Goal: Task Accomplishment & Management: Use online tool/utility

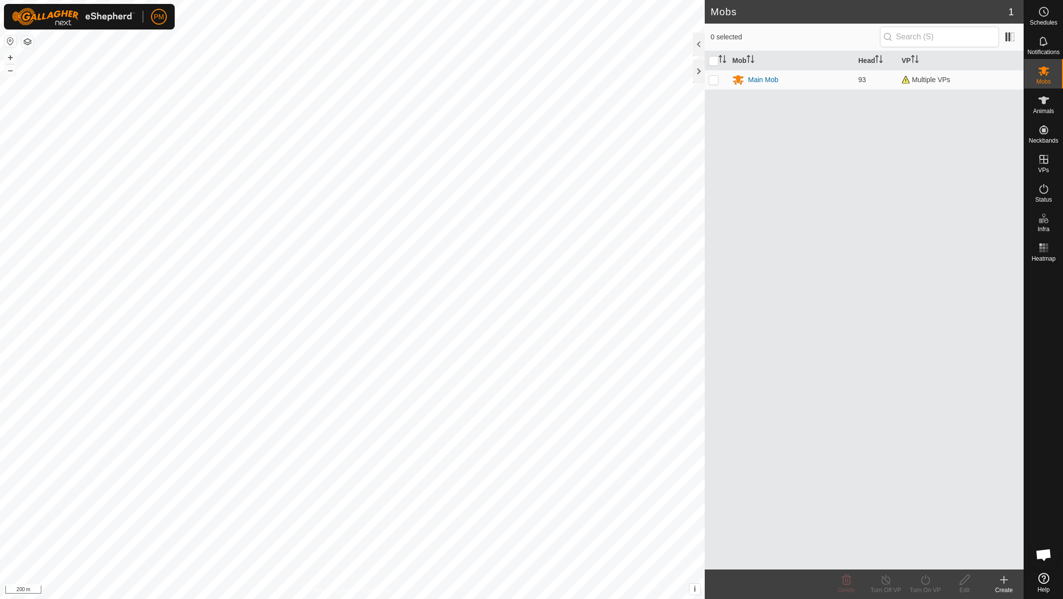
scroll to position [422, 0]
click at [6, 58] on button "+" at bounding box center [10, 58] width 12 height 12
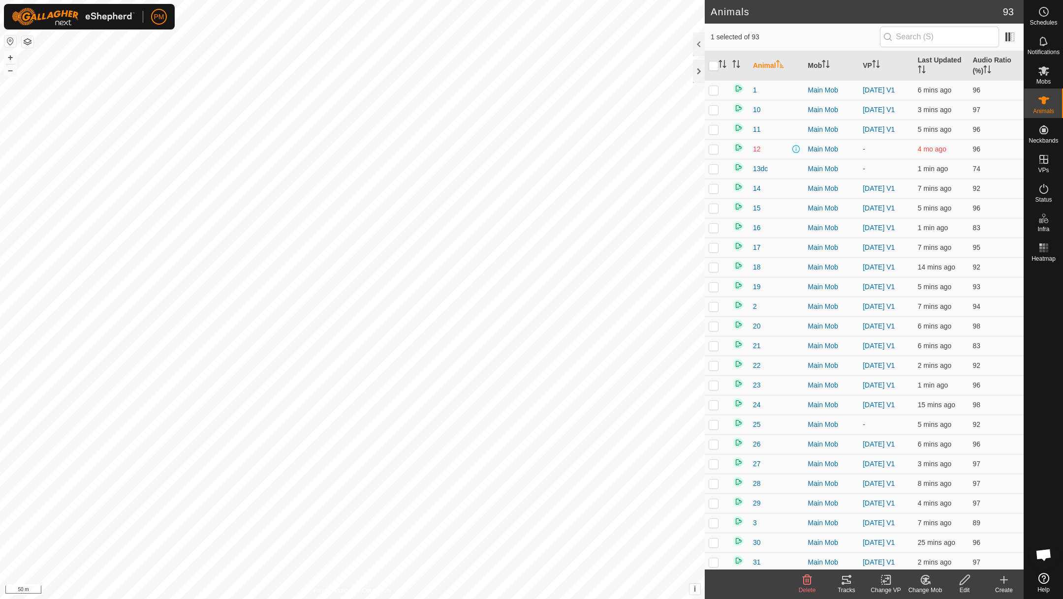
click at [849, 581] on icon at bounding box center [846, 580] width 9 height 8
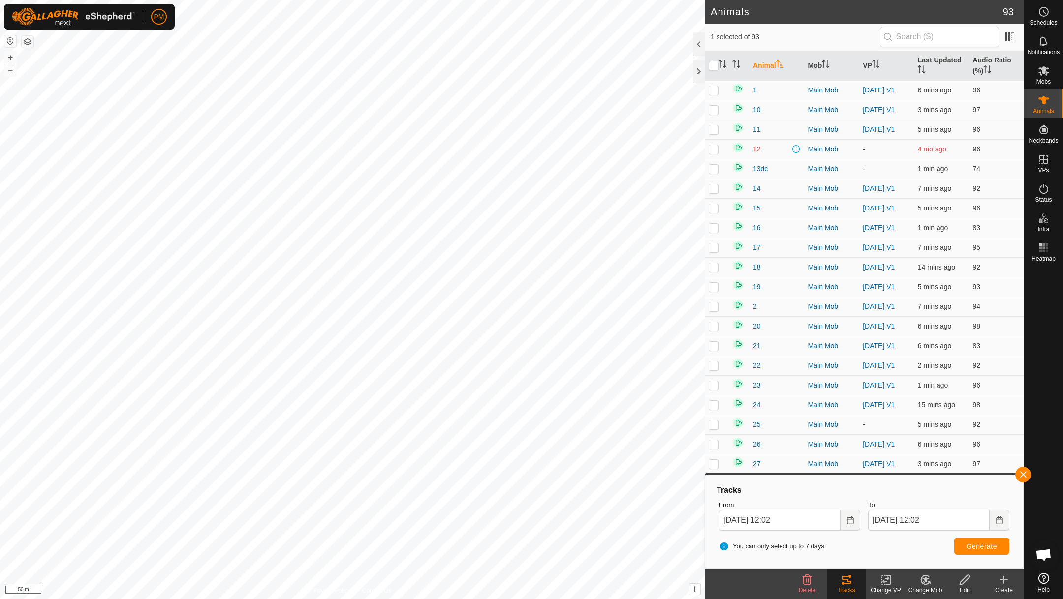
checkbox input "true"
checkbox input "false"
click at [1022, 476] on button "button" at bounding box center [1023, 475] width 16 height 16
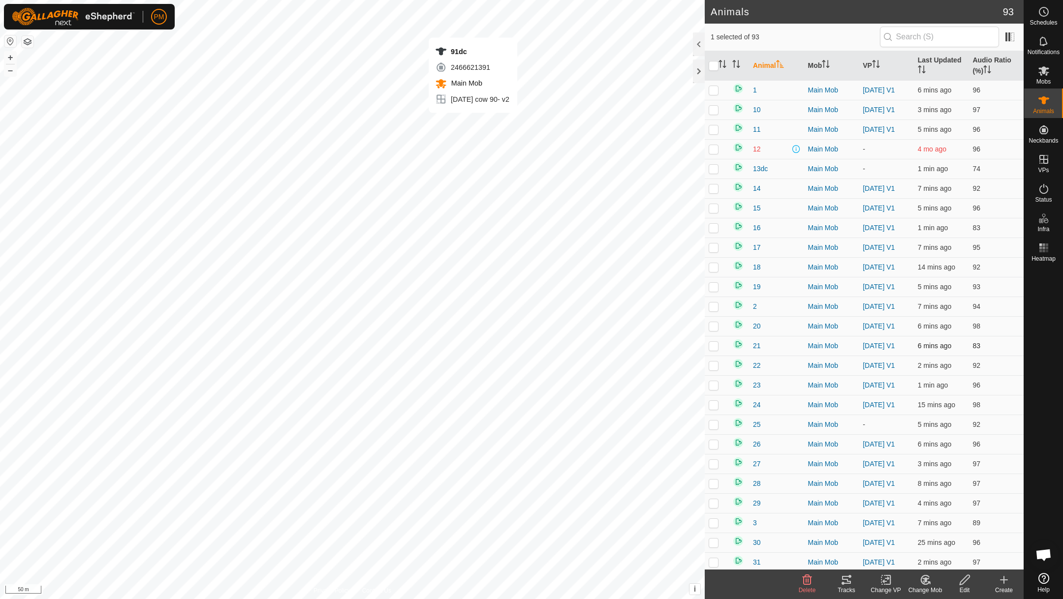
checkbox input "false"
checkbox input "true"
click at [846, 580] on icon at bounding box center [846, 580] width 9 height 8
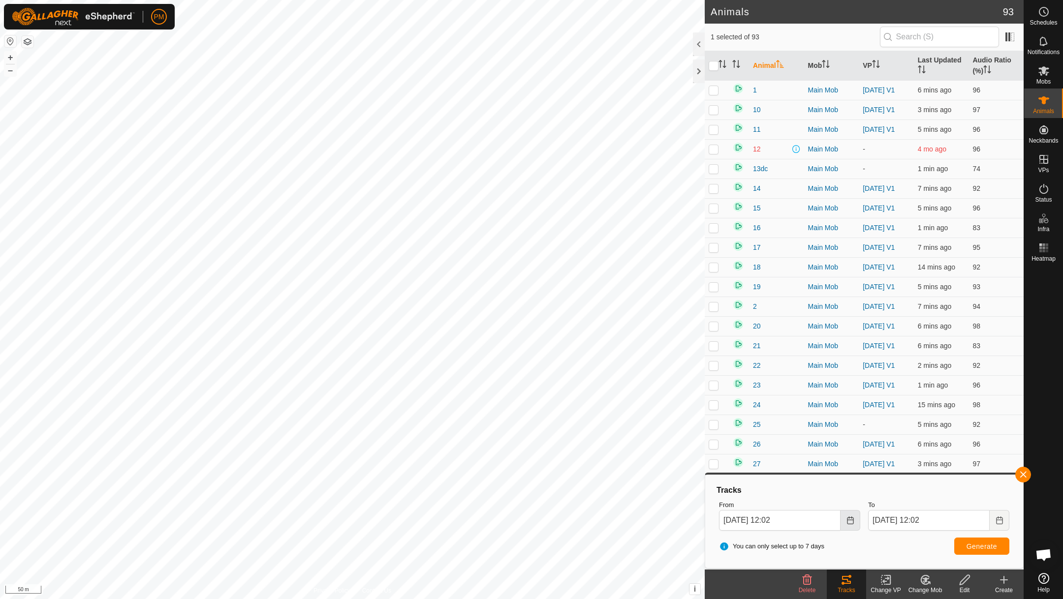
click at [850, 517] on icon "Choose Date" at bounding box center [850, 521] width 8 height 8
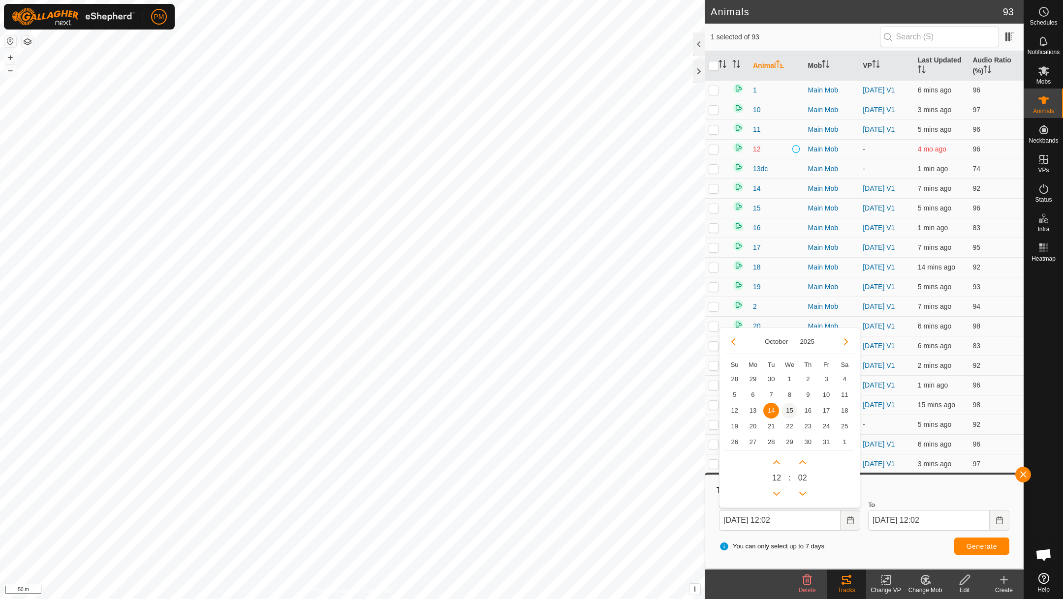
click at [788, 406] on span "15" at bounding box center [790, 411] width 16 height 16
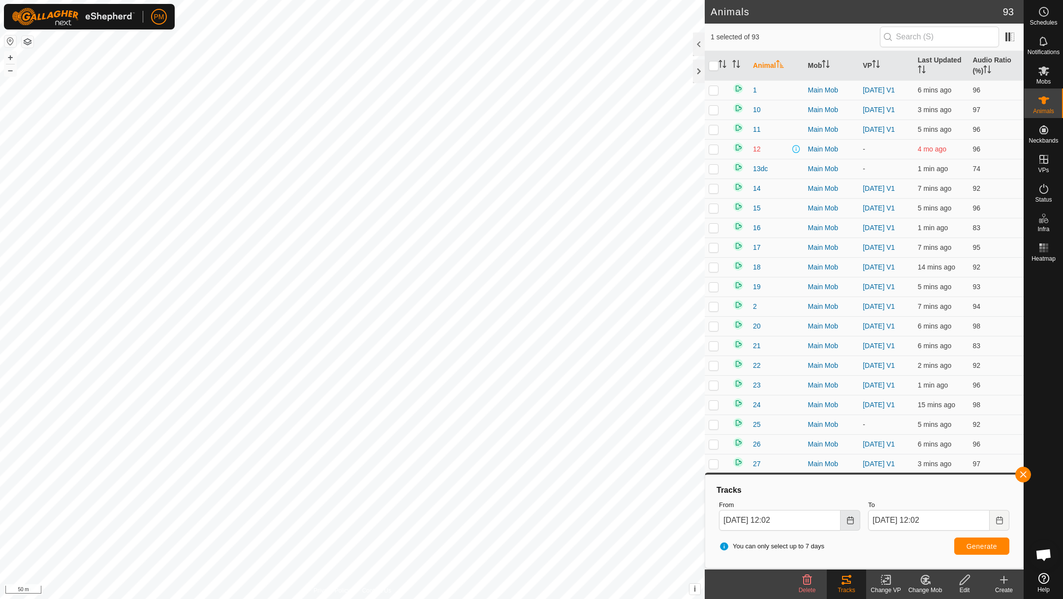
click at [846, 521] on icon "Choose Date" at bounding box center [850, 521] width 8 height 8
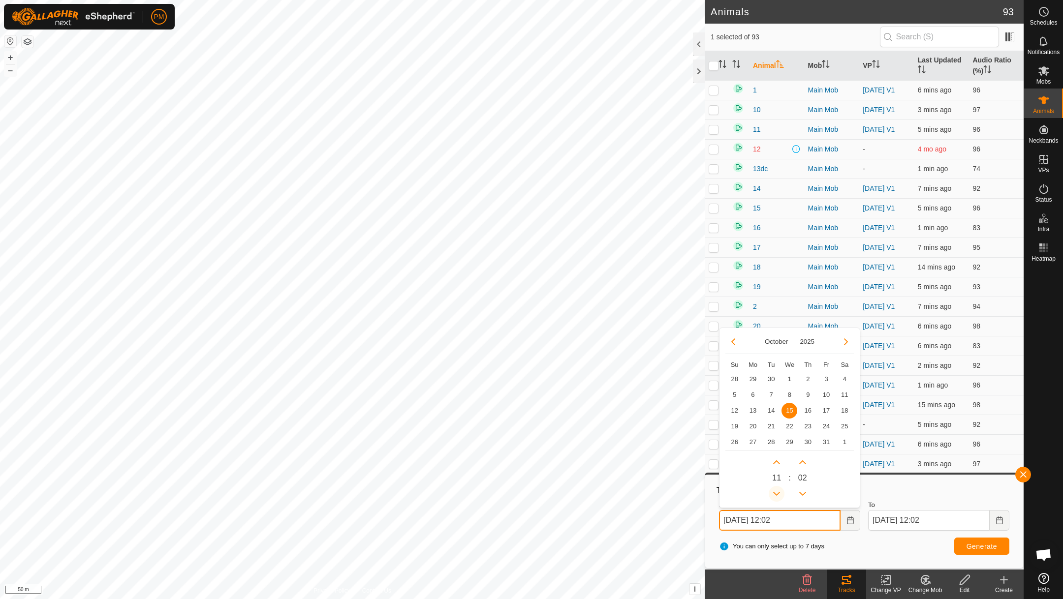
click at [777, 490] on button "Previous Hour" at bounding box center [777, 494] width 16 height 16
type input "15 Oct, 2025 10:02"
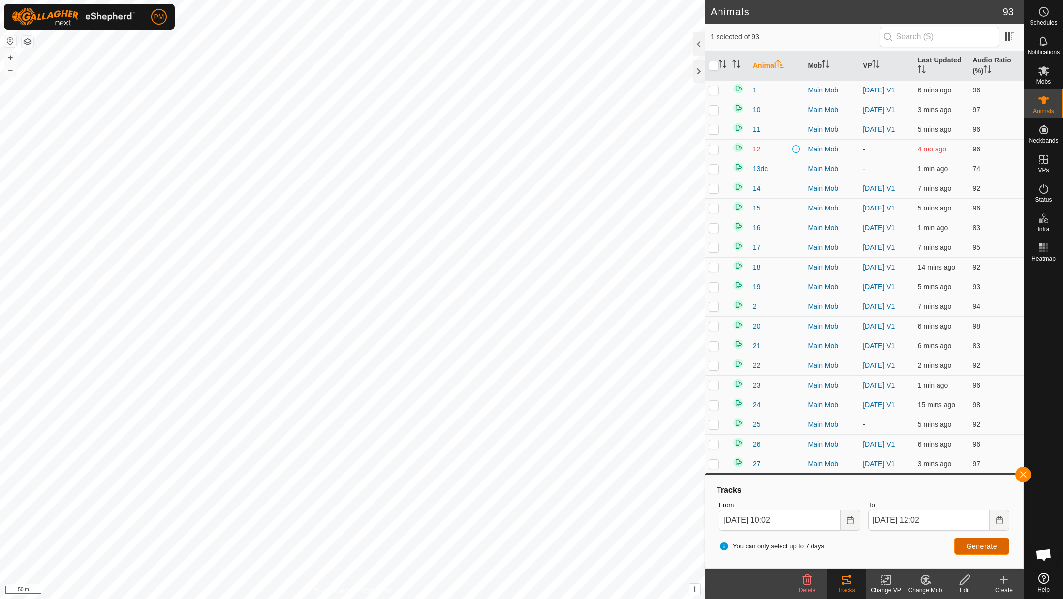
click at [977, 549] on span "Generate" at bounding box center [982, 547] width 31 height 8
checkbox input "false"
checkbox input "true"
click at [970, 539] on button "Generate" at bounding box center [981, 546] width 55 height 17
checkbox input "true"
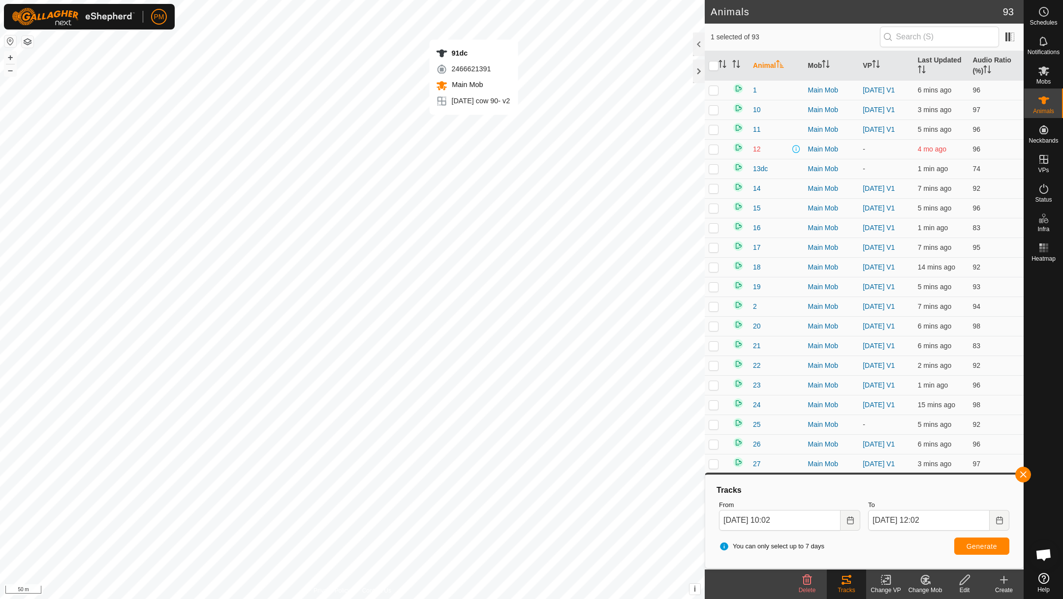
checkbox input "false"
click at [971, 545] on span "Generate" at bounding box center [982, 547] width 31 height 8
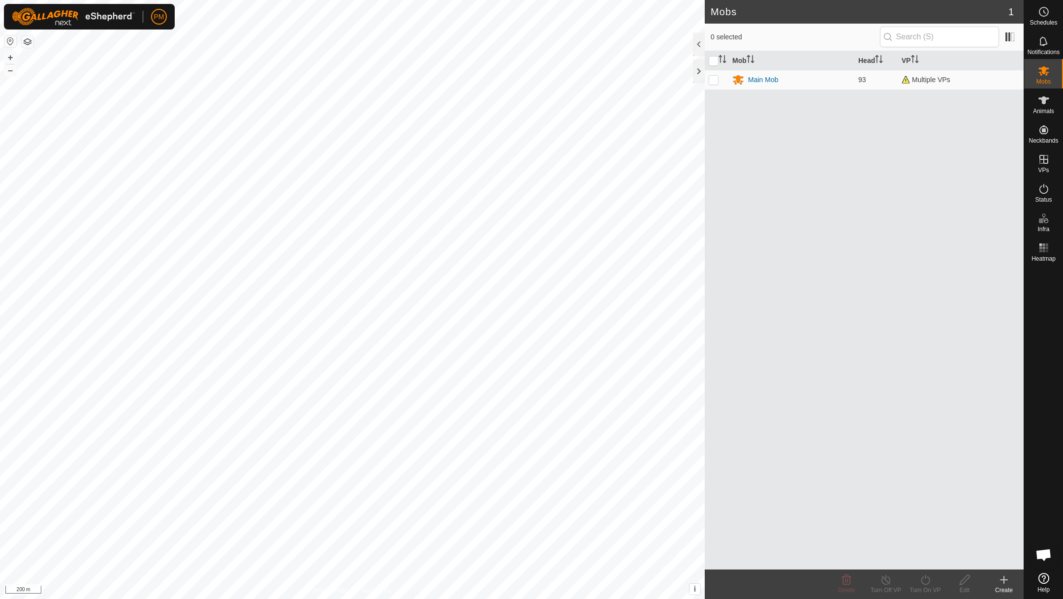
scroll to position [422, 0]
click at [1041, 108] on span "Animals" at bounding box center [1043, 111] width 21 height 6
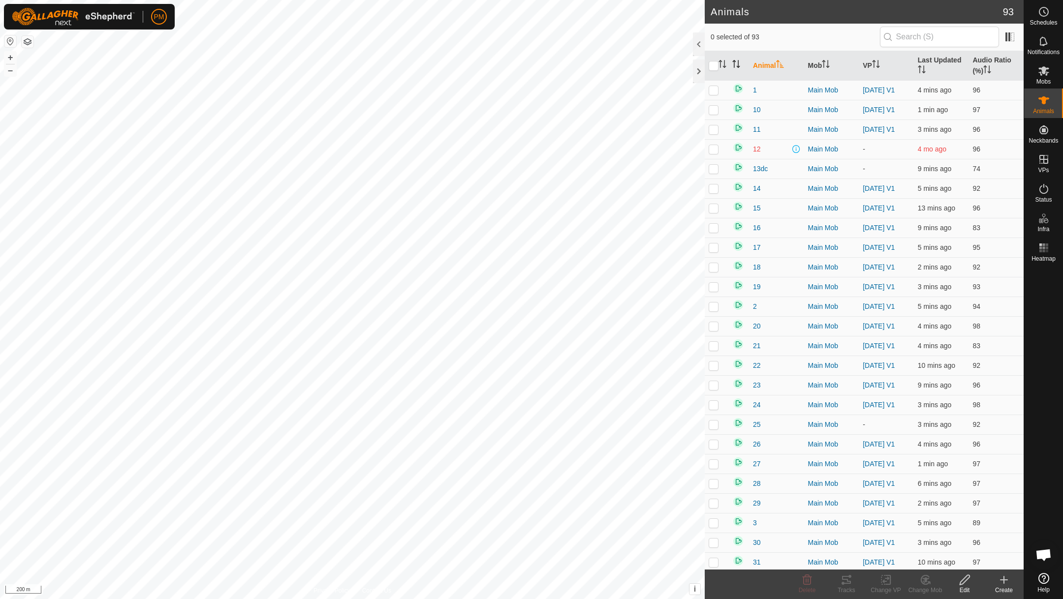
click at [734, 64] on icon "Activate to sort" at bounding box center [734, 64] width 1 height 8
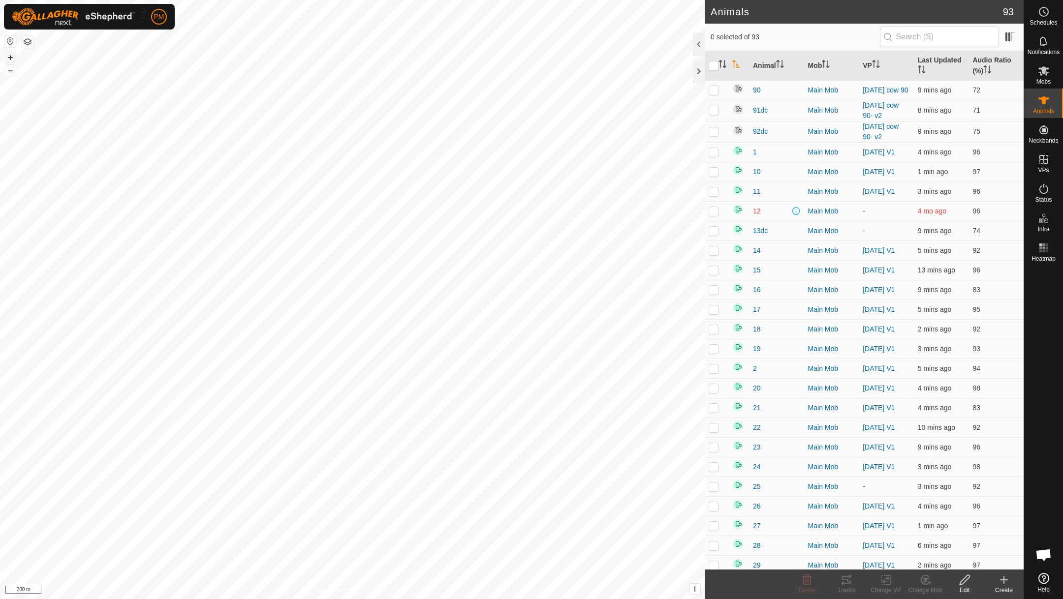
click at [12, 55] on button "+" at bounding box center [10, 58] width 12 height 12
click at [9, 56] on button "+" at bounding box center [10, 58] width 12 height 12
click at [8, 56] on button "+" at bounding box center [10, 58] width 12 height 12
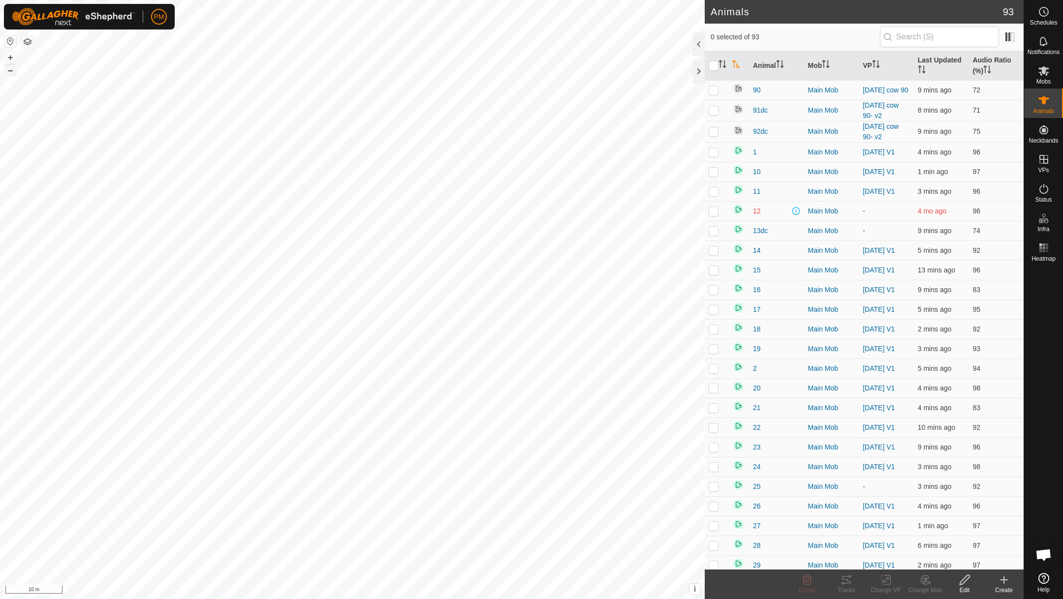
click at [11, 70] on button "–" at bounding box center [10, 70] width 12 height 12
click at [714, 91] on p-checkbox at bounding box center [714, 90] width 10 height 8
checkbox input "true"
click at [8, 70] on button "–" at bounding box center [10, 70] width 12 height 12
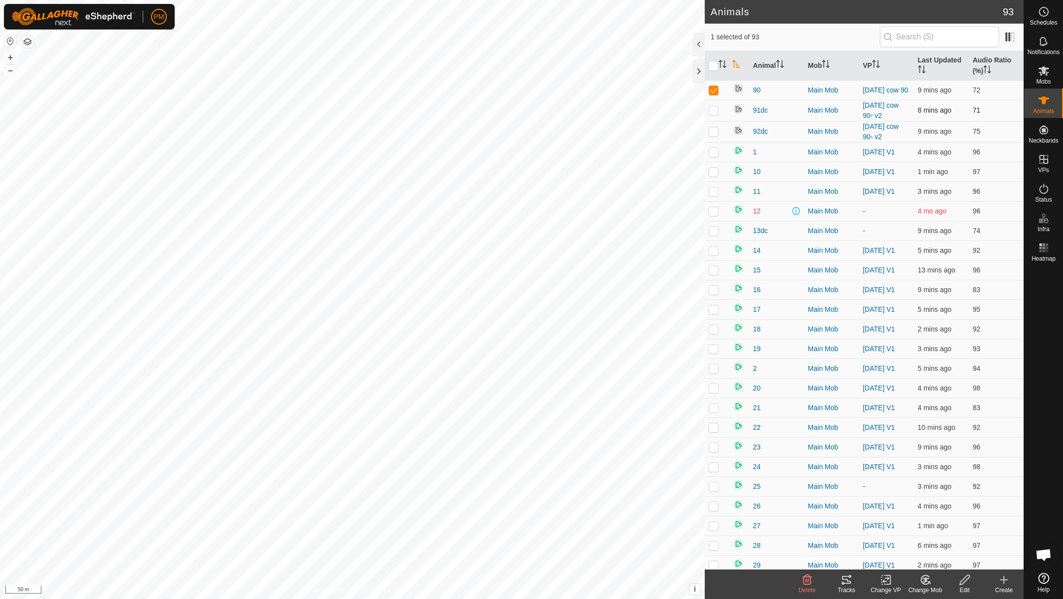
click at [712, 112] on p-checkbox at bounding box center [714, 110] width 10 height 8
checkbox input "true"
click at [715, 132] on p-checkbox at bounding box center [714, 131] width 10 height 8
checkbox input "true"
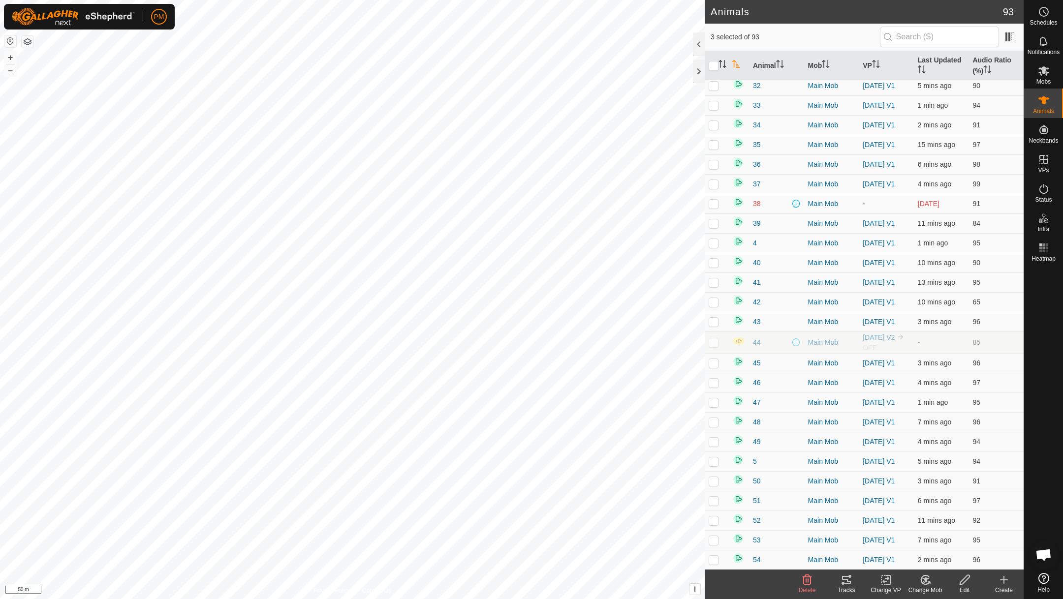
scroll to position [560, 0]
checkbox input "false"
checkbox input "true"
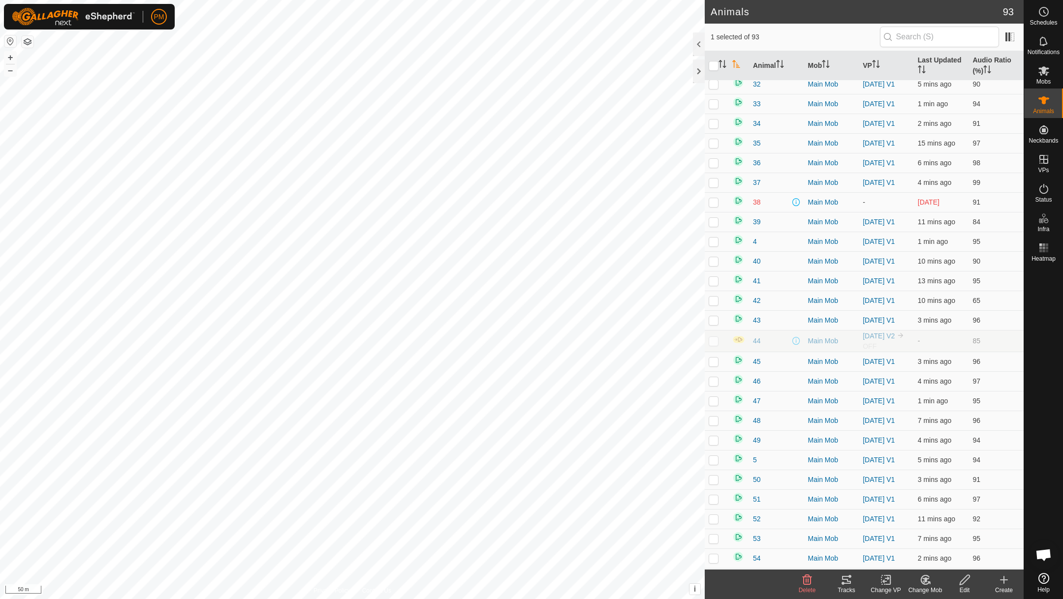
click at [848, 576] on icon at bounding box center [849, 576] width 3 height 3
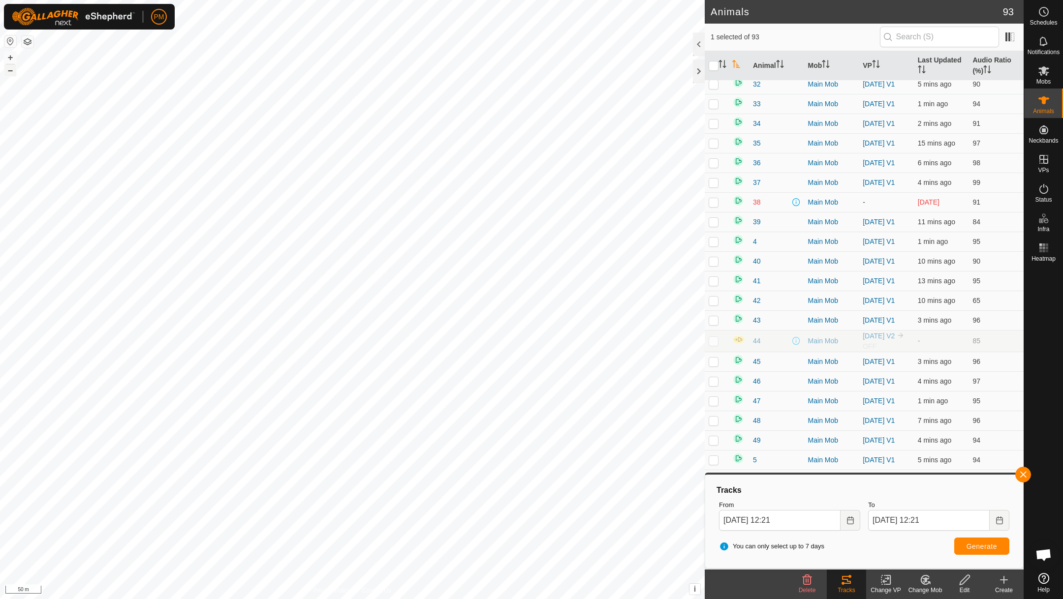
click at [8, 72] on button "–" at bounding box center [10, 70] width 12 height 12
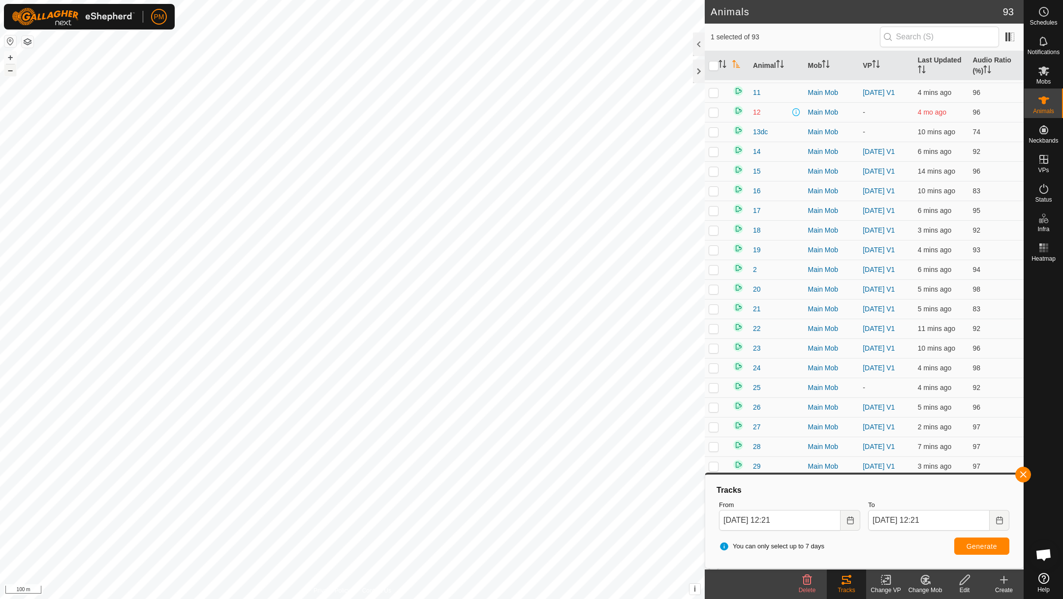
scroll to position [0, 0]
click at [714, 234] on p-checkbox at bounding box center [714, 231] width 10 height 8
click at [716, 231] on p-checkbox at bounding box center [714, 231] width 10 height 8
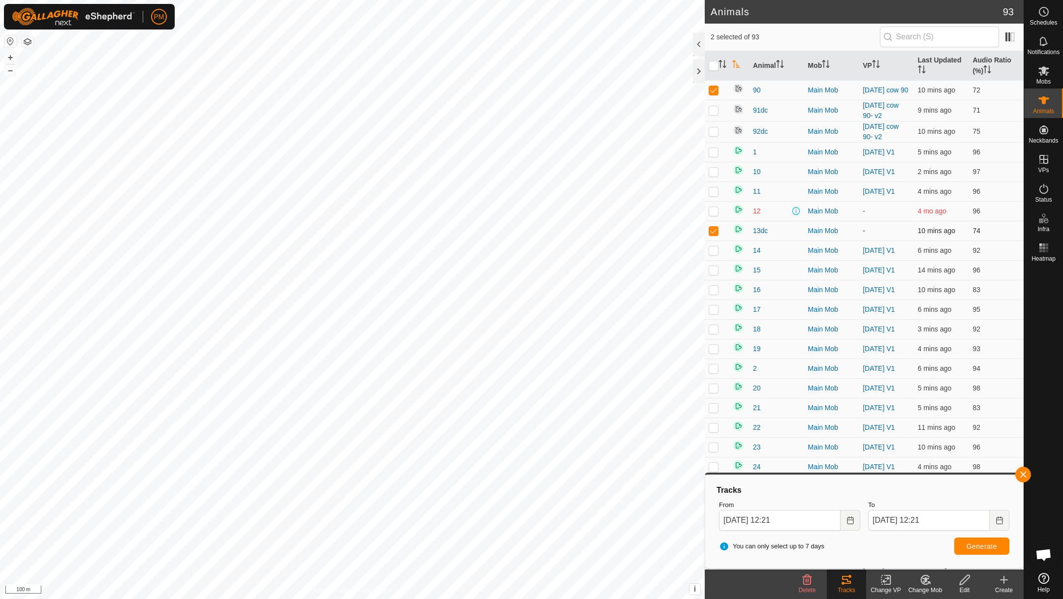
checkbox input "false"
click at [874, 61] on icon "Activate to sort" at bounding box center [876, 64] width 8 height 8
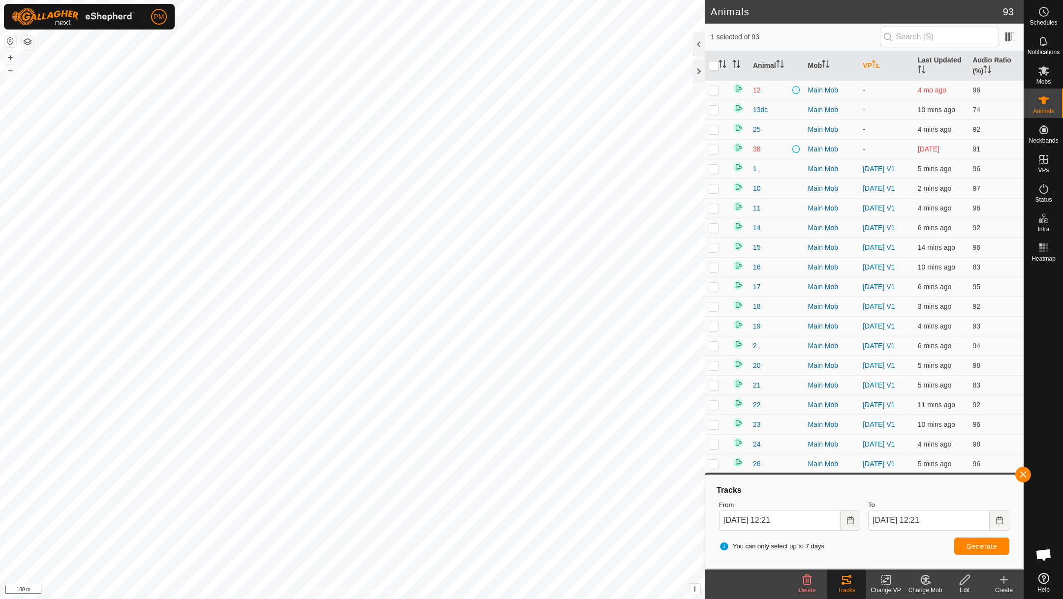
click at [874, 61] on icon "Activate to sort" at bounding box center [876, 64] width 8 height 8
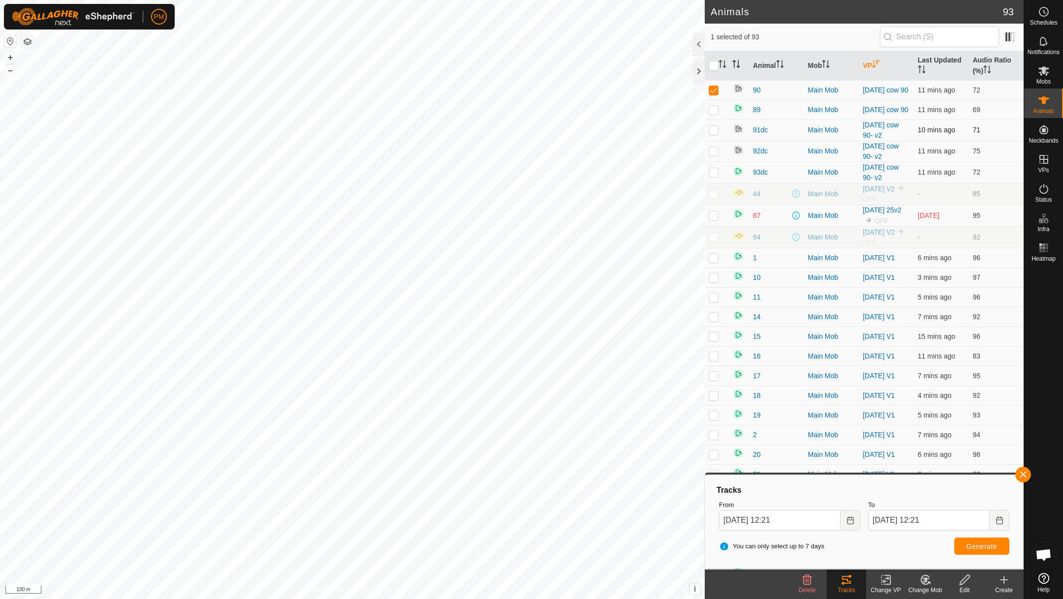
click at [712, 132] on p-checkbox at bounding box center [714, 130] width 10 height 8
checkbox input "false"
click at [716, 154] on p-checkbox at bounding box center [714, 151] width 10 height 8
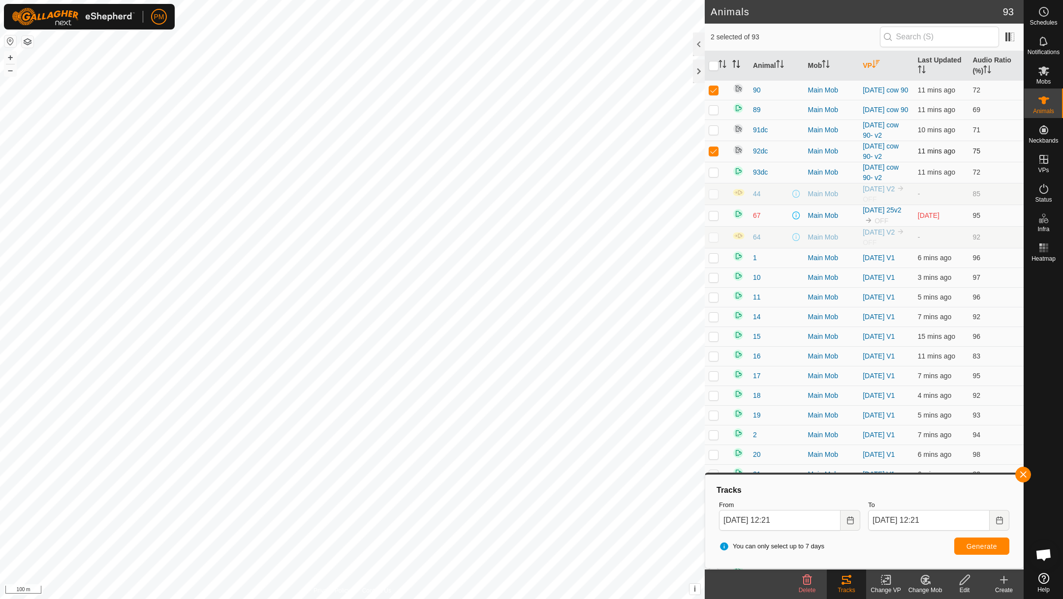
checkbox input "false"
click at [716, 173] on p-checkbox at bounding box center [714, 172] width 10 height 8
checkbox input "false"
click at [714, 89] on p-checkbox at bounding box center [714, 90] width 10 height 8
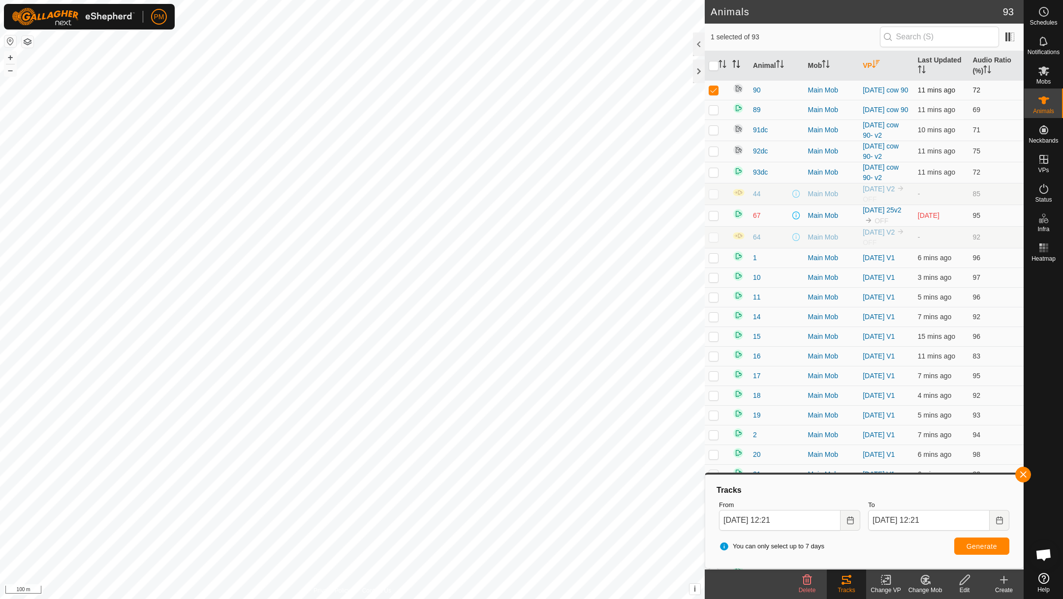
checkbox input "false"
click at [9, 56] on button "+" at bounding box center [10, 58] width 12 height 12
click at [715, 132] on p-checkbox at bounding box center [714, 130] width 10 height 8
checkbox input "true"
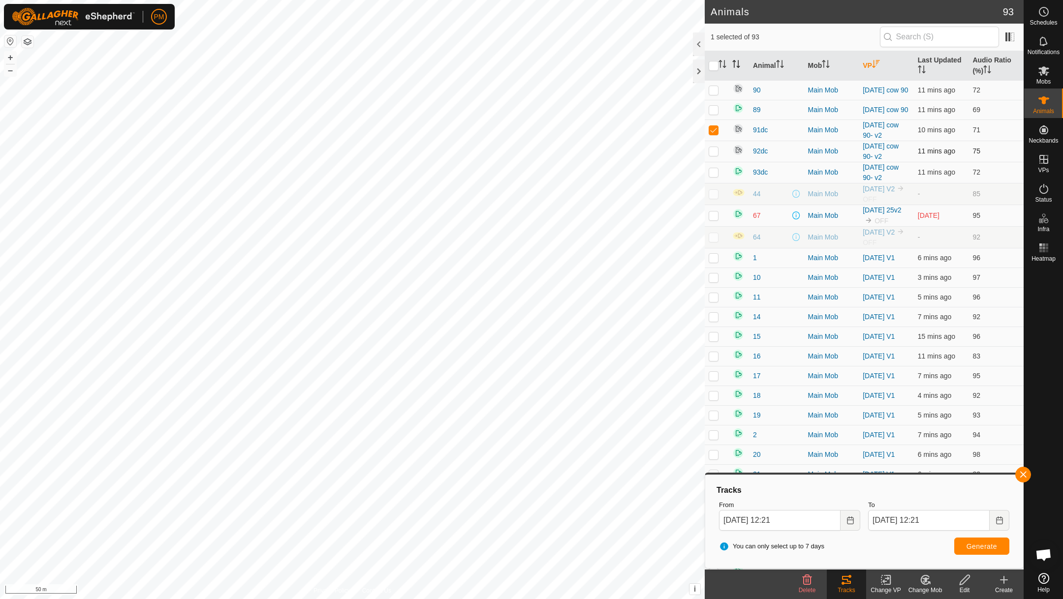
click at [715, 154] on p-checkbox at bounding box center [714, 151] width 10 height 8
checkbox input "true"
click at [717, 173] on p-checkbox at bounding box center [714, 172] width 10 height 8
checkbox input "false"
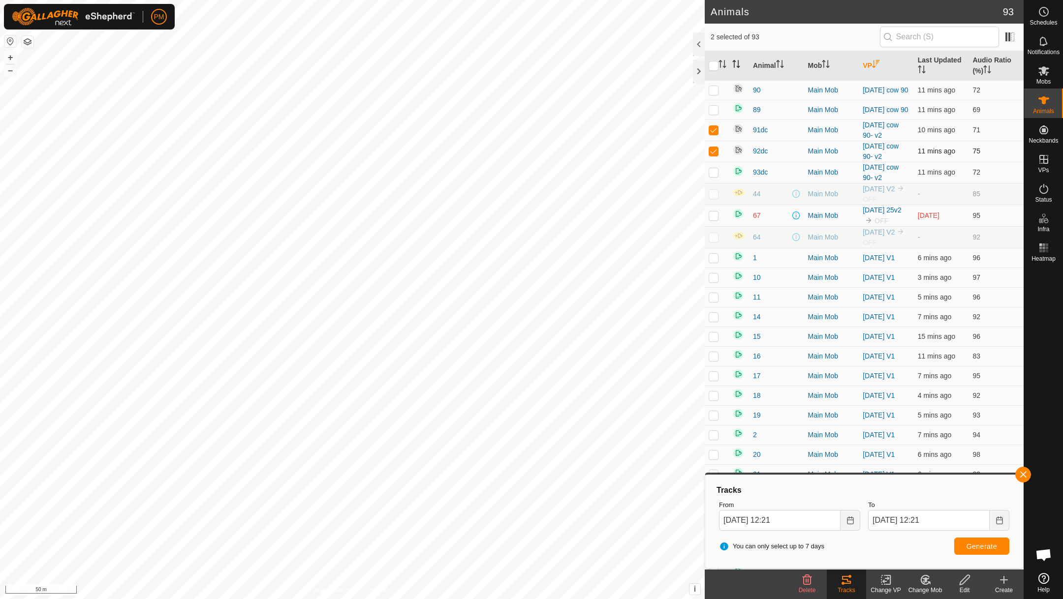
click at [716, 153] on p-checkbox at bounding box center [714, 151] width 10 height 8
checkbox input "false"
click at [715, 131] on p-checkbox at bounding box center [714, 130] width 10 height 8
checkbox input "false"
click at [716, 173] on p-checkbox at bounding box center [714, 172] width 10 height 8
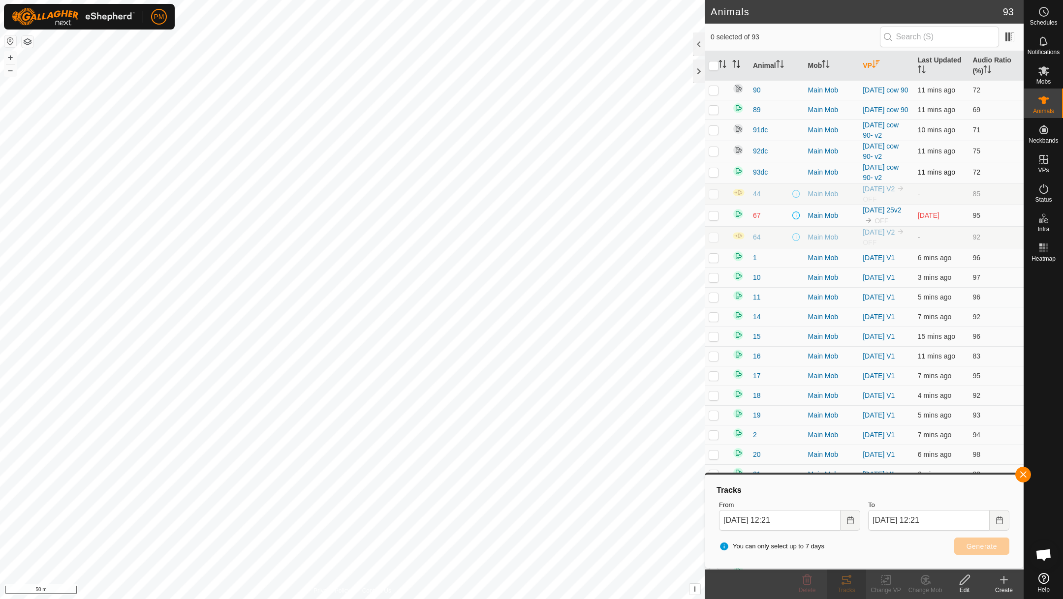
checkbox input "true"
click at [9, 57] on button "+" at bounding box center [10, 58] width 12 height 12
click at [8, 57] on button "+" at bounding box center [10, 58] width 12 height 12
click at [714, 154] on p-checkbox at bounding box center [714, 151] width 10 height 8
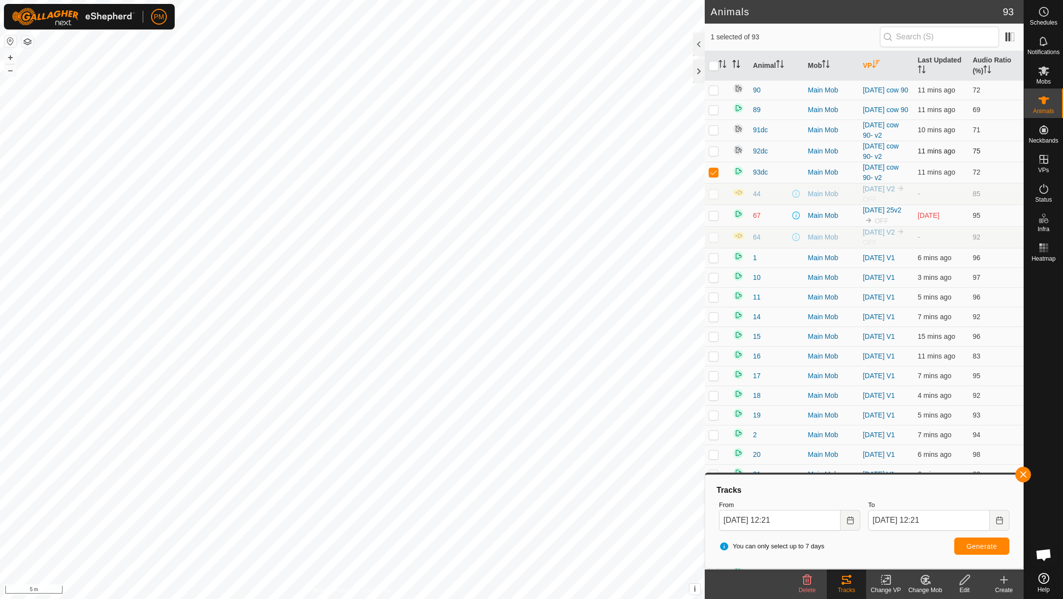
checkbox input "true"
click at [716, 175] on p-checkbox at bounding box center [714, 172] width 10 height 8
checkbox input "false"
click at [714, 152] on p-checkbox at bounding box center [714, 151] width 10 height 8
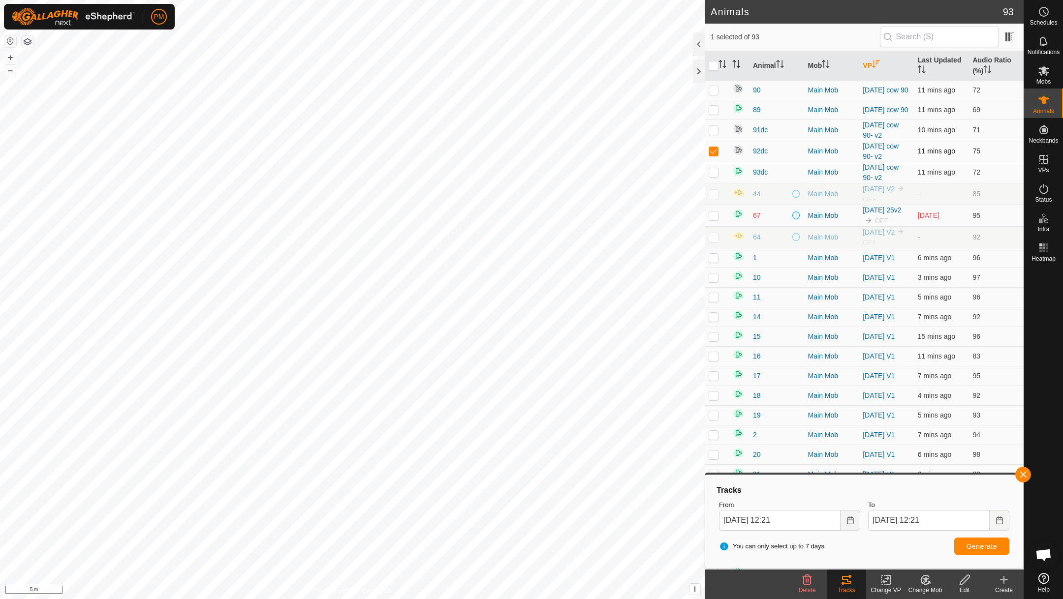
click at [714, 152] on p-checkbox at bounding box center [714, 151] width 10 height 8
checkbox input "false"
click at [715, 176] on p-checkbox at bounding box center [714, 172] width 10 height 8
click at [715, 173] on p-checkbox at bounding box center [714, 172] width 10 height 8
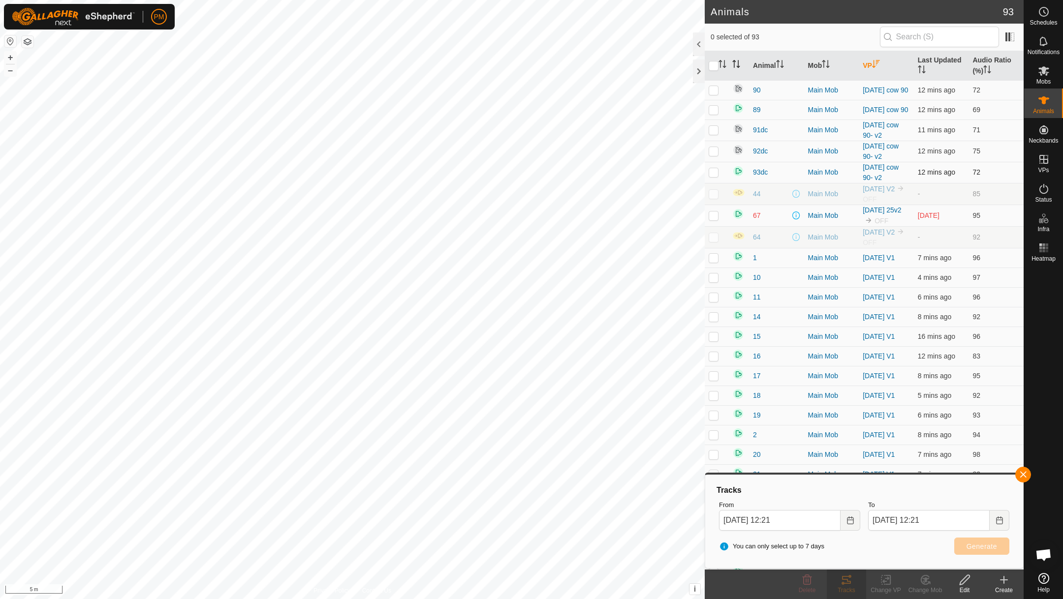
checkbox input "true"
click at [848, 522] on icon "Choose Date" at bounding box center [850, 521] width 8 height 8
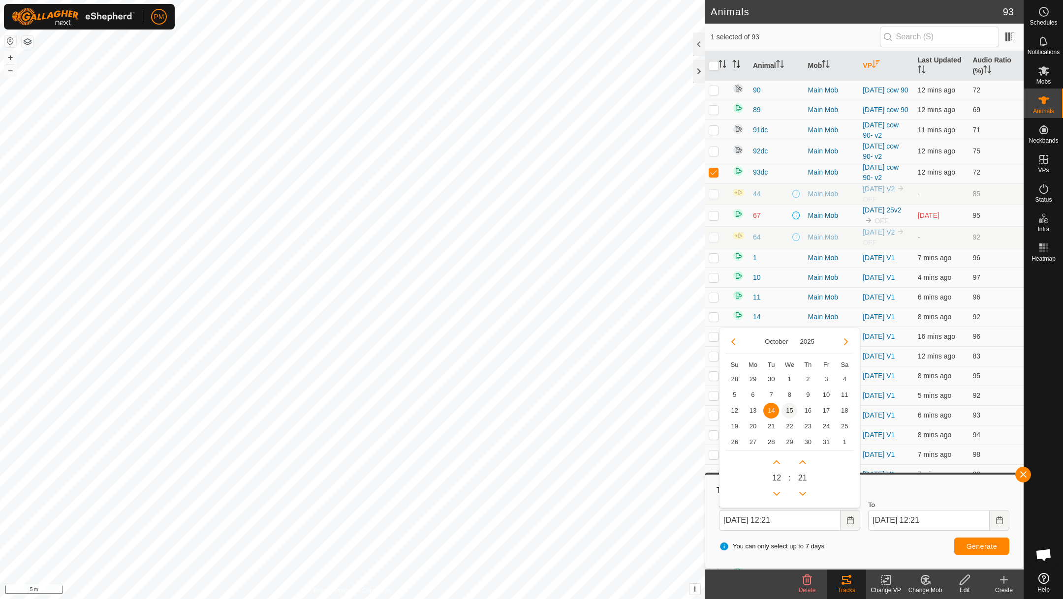
click at [787, 405] on span "15" at bounding box center [790, 411] width 16 height 16
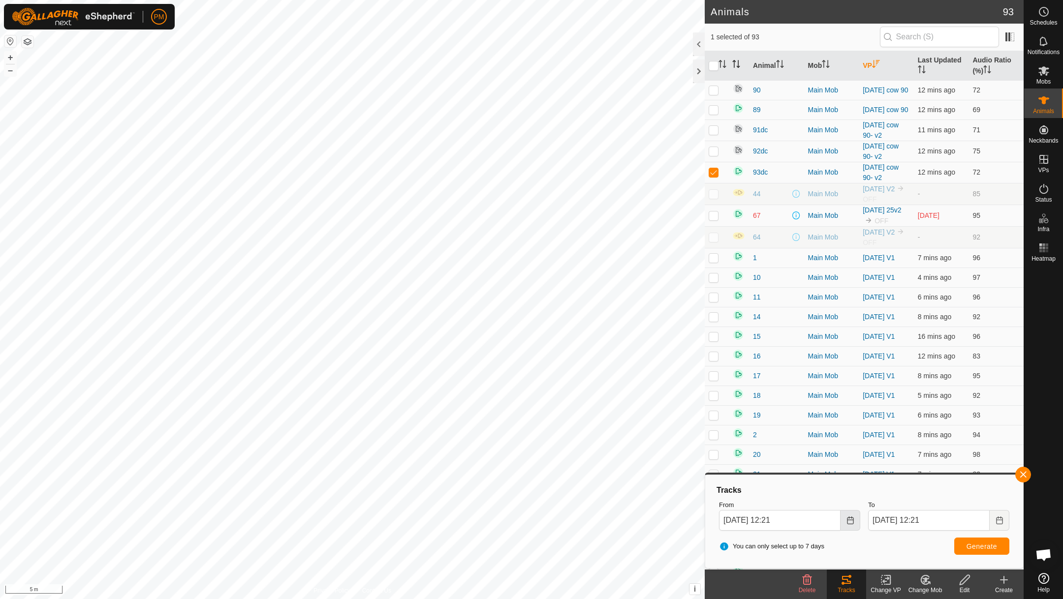
click at [854, 519] on button "Choose Date" at bounding box center [851, 520] width 20 height 21
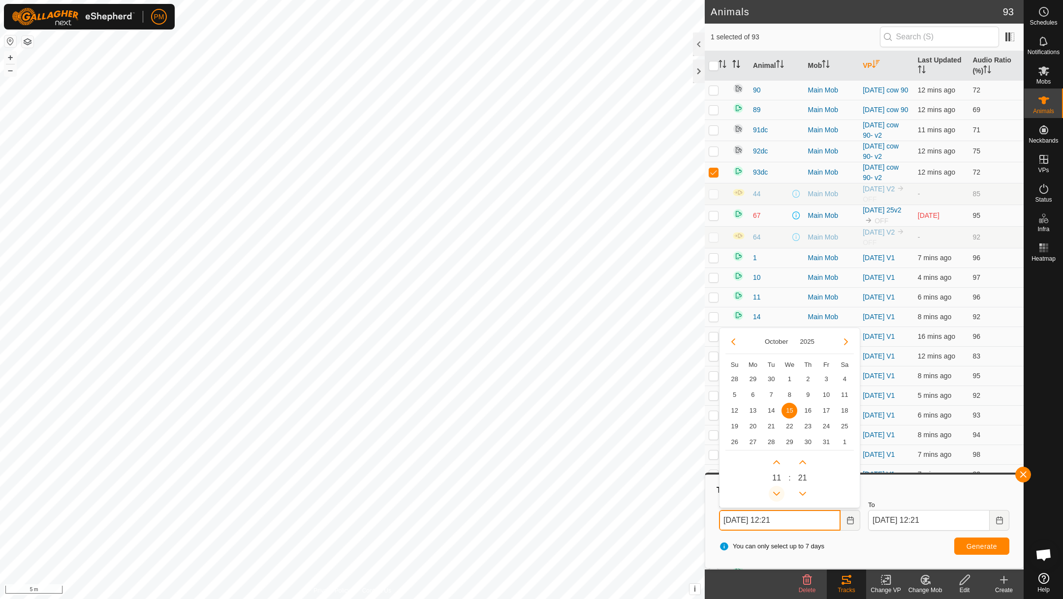
click at [776, 494] on button "Previous Hour" at bounding box center [777, 494] width 16 height 16
click at [777, 462] on button "Next Hour" at bounding box center [777, 463] width 16 height 16
type input "[DATE] 11:21"
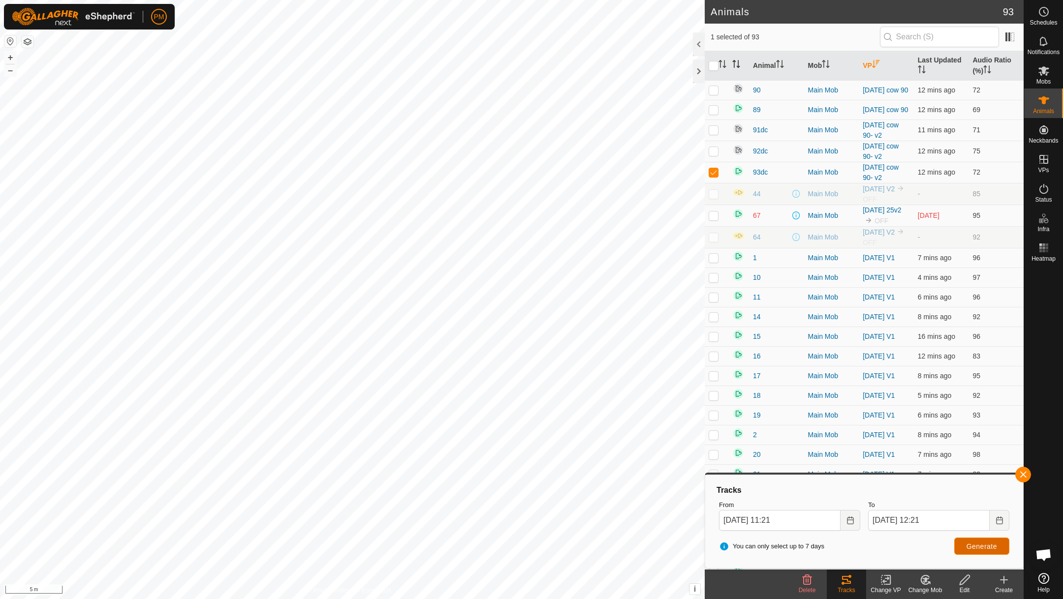
click at [970, 542] on button "Generate" at bounding box center [981, 546] width 55 height 17
click at [11, 67] on button "–" at bounding box center [10, 70] width 12 height 12
click at [1021, 469] on button "button" at bounding box center [1023, 475] width 16 height 16
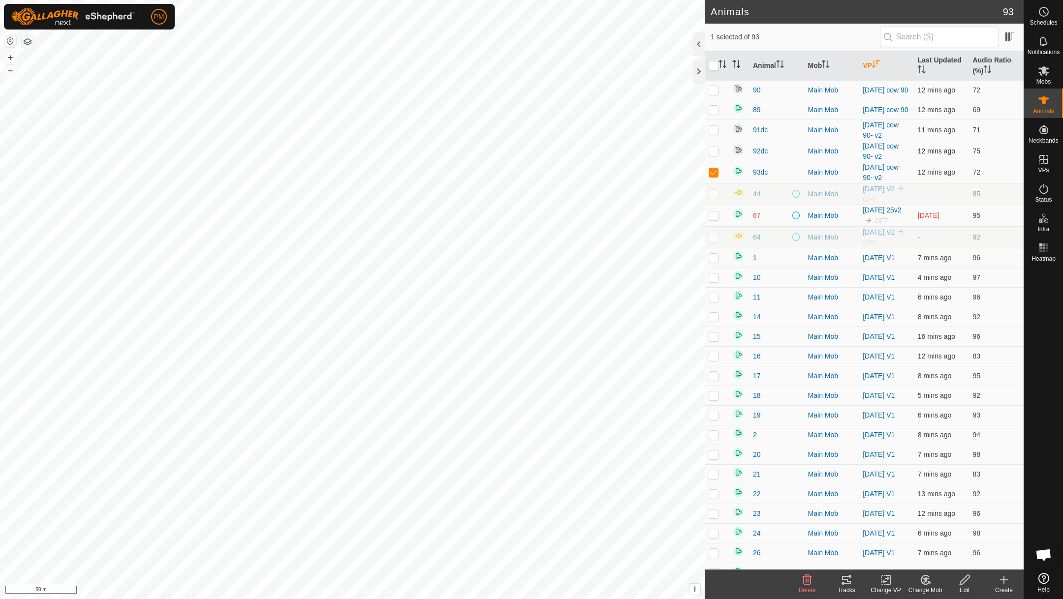
click at [715, 153] on p-checkbox at bounding box center [714, 151] width 10 height 8
checkbox input "true"
click at [715, 174] on p-checkbox at bounding box center [714, 172] width 10 height 8
click at [846, 584] on icon at bounding box center [846, 580] width 9 height 8
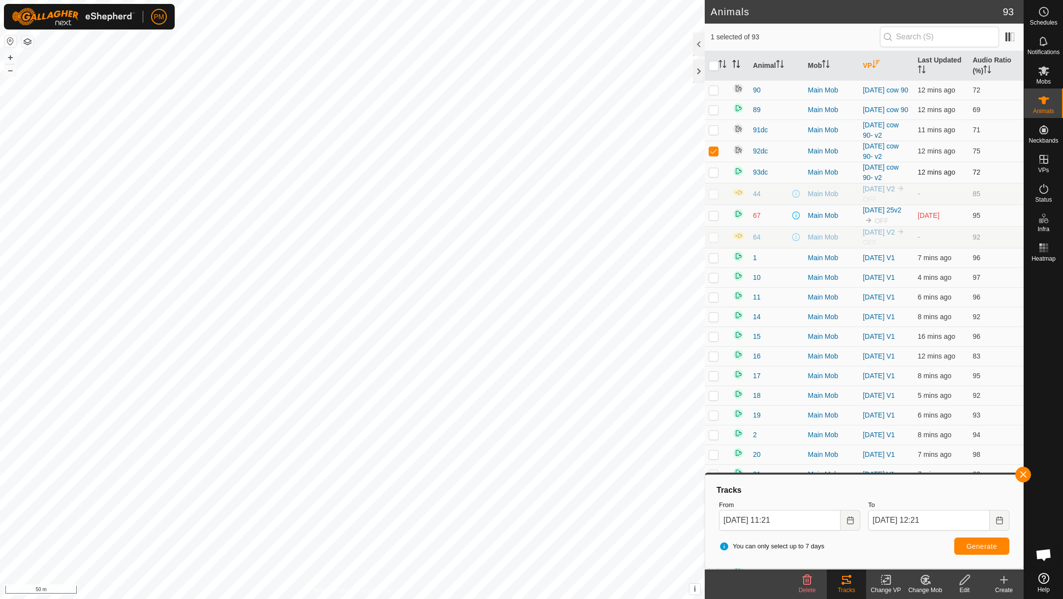
click at [712, 174] on p-checkbox at bounding box center [714, 172] width 10 height 8
checkbox input "true"
click at [716, 150] on p-checkbox at bounding box center [714, 151] width 10 height 8
checkbox input "false"
click at [973, 539] on button "Generate" at bounding box center [981, 546] width 55 height 17
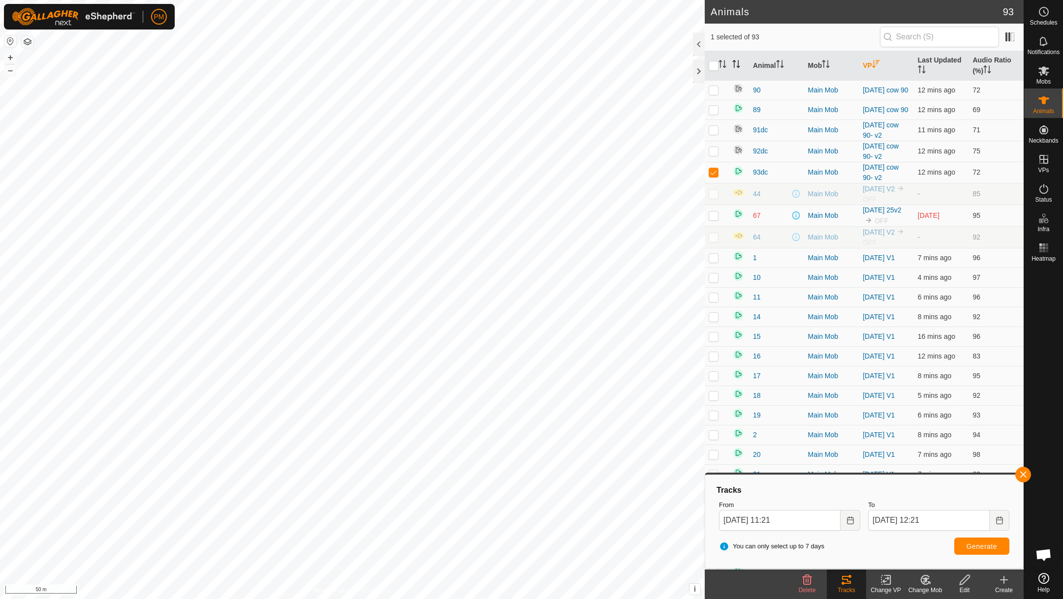
click at [373, 599] on div at bounding box center [352, 299] width 705 height 599
click at [714, 173] on p-checkbox at bounding box center [714, 172] width 10 height 8
checkbox input "true"
click at [850, 520] on icon "Choose Date" at bounding box center [850, 521] width 6 height 8
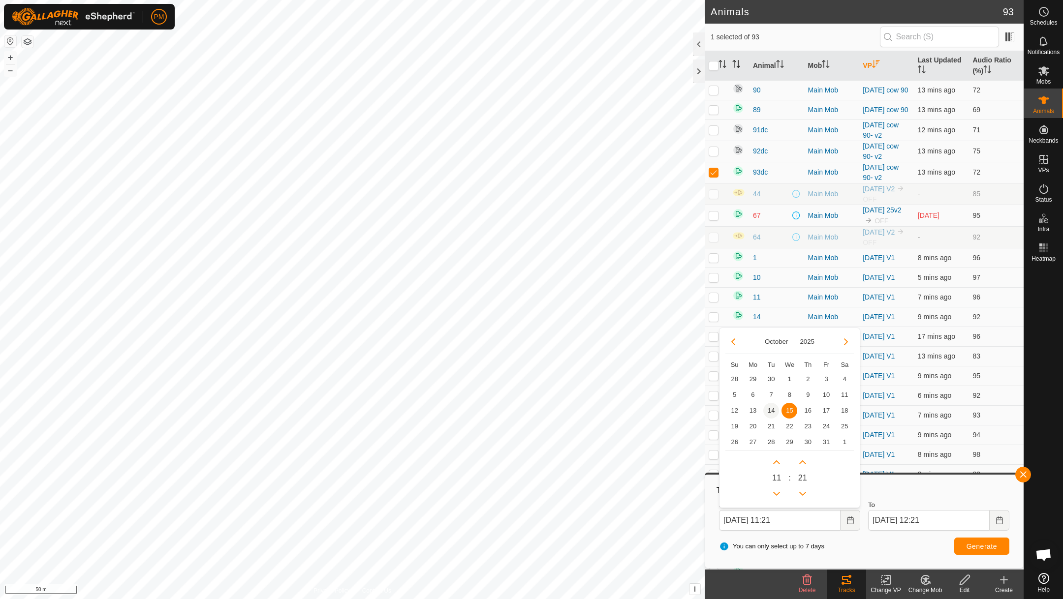
click at [772, 407] on span "14" at bounding box center [771, 411] width 16 height 16
type input "[DATE] 11:21"
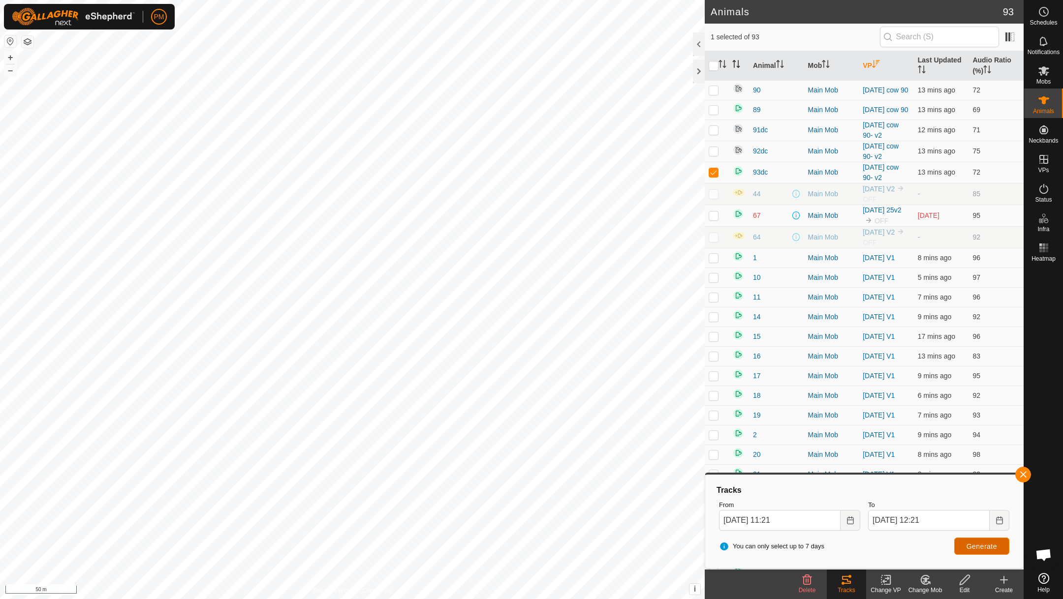
click at [971, 545] on span "Generate" at bounding box center [982, 547] width 31 height 8
click at [966, 578] on icon at bounding box center [965, 580] width 12 height 12
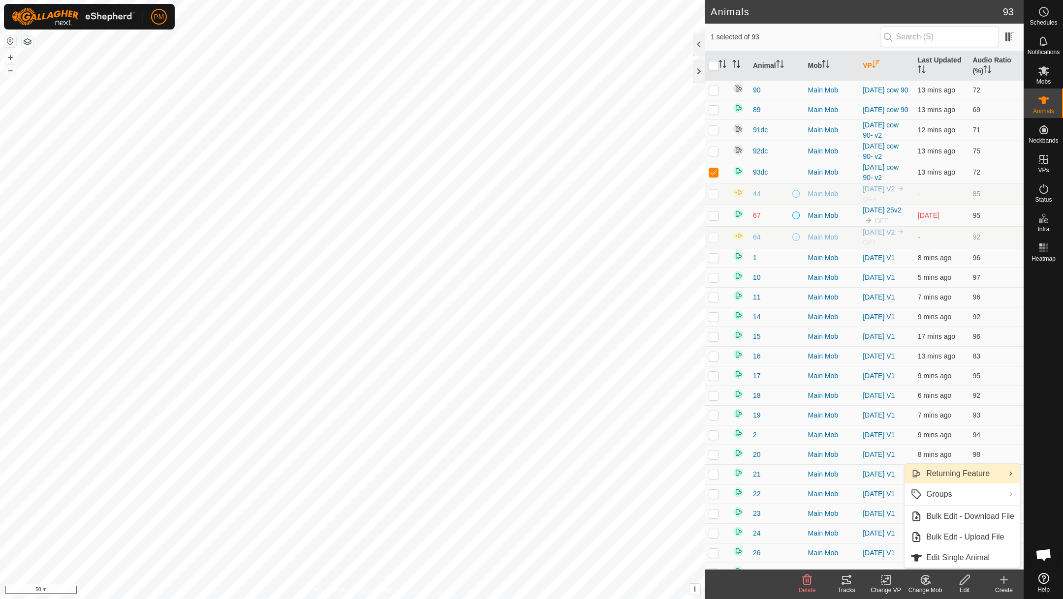
click at [958, 472] on link "Returning Feature" at bounding box center [963, 474] width 116 height 20
click at [831, 492] on link "Turn Off" at bounding box center [846, 495] width 115 height 20
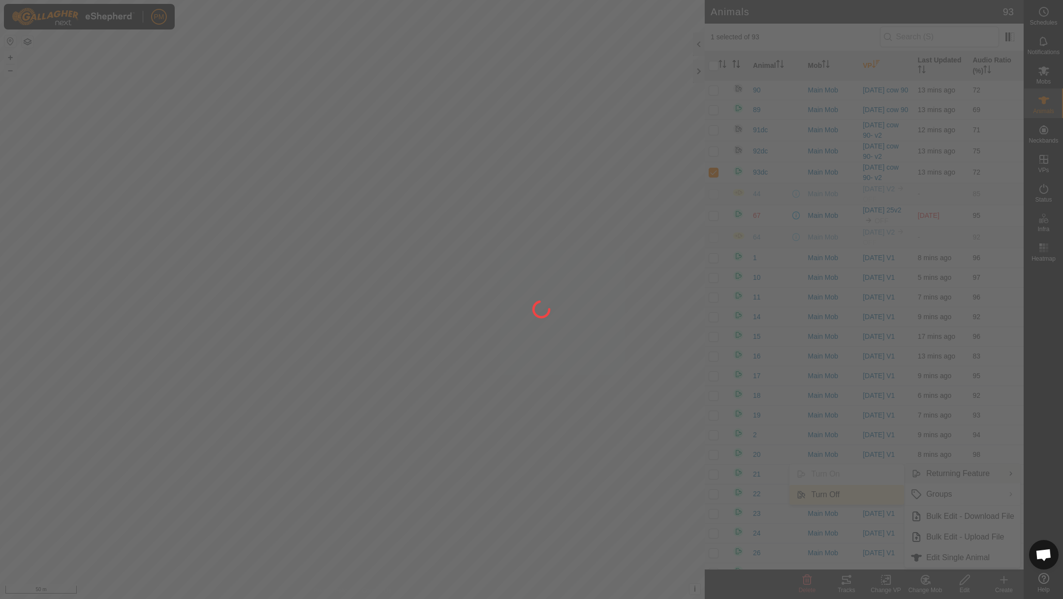
checkbox input "false"
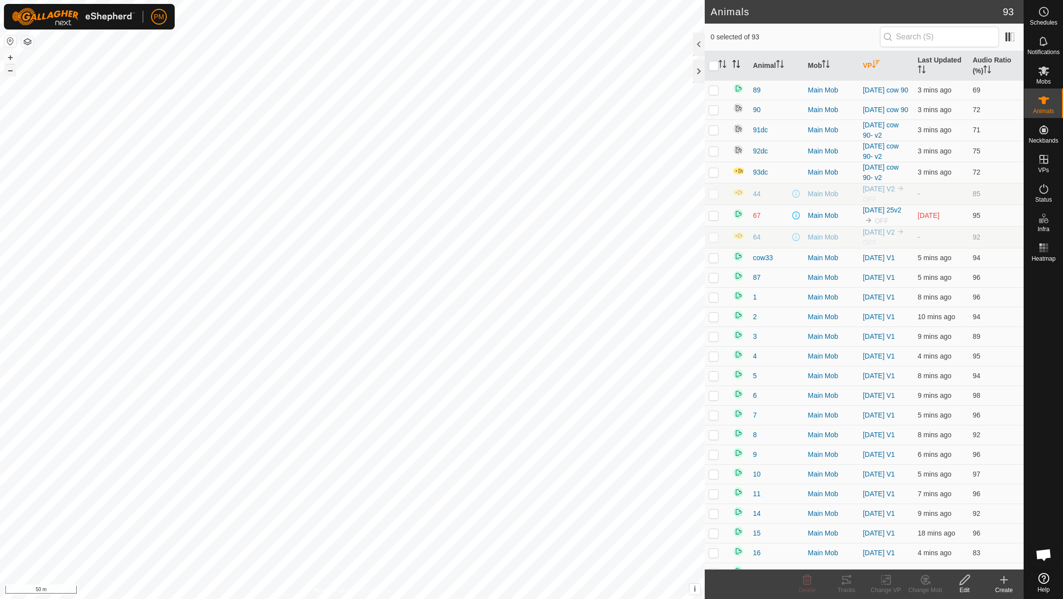
click at [8, 70] on button "–" at bounding box center [10, 70] width 12 height 12
click at [9, 56] on button "+" at bounding box center [10, 58] width 12 height 12
click at [9, 55] on button "+" at bounding box center [10, 58] width 12 height 12
click at [713, 132] on p-checkbox at bounding box center [714, 130] width 10 height 8
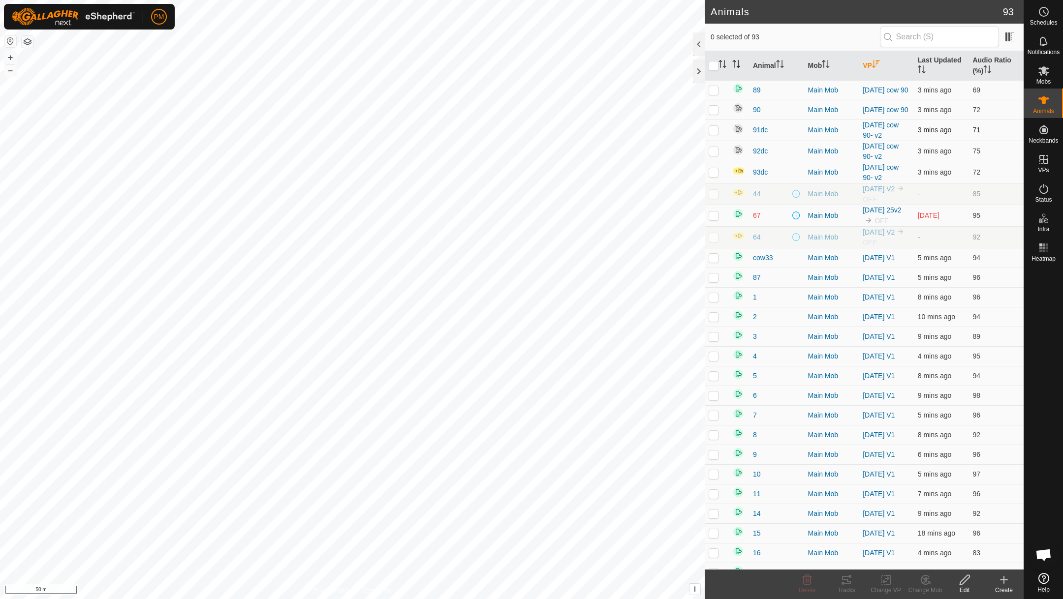
checkbox input "true"
click at [845, 576] on icon at bounding box center [846, 580] width 9 height 8
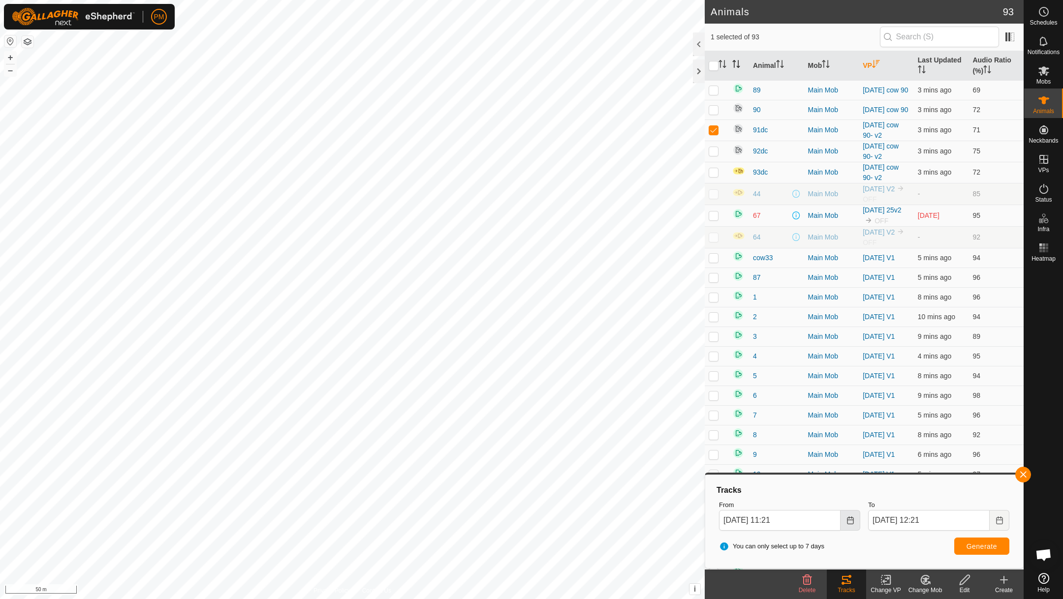
click at [850, 517] on icon "Choose Date" at bounding box center [850, 521] width 6 height 8
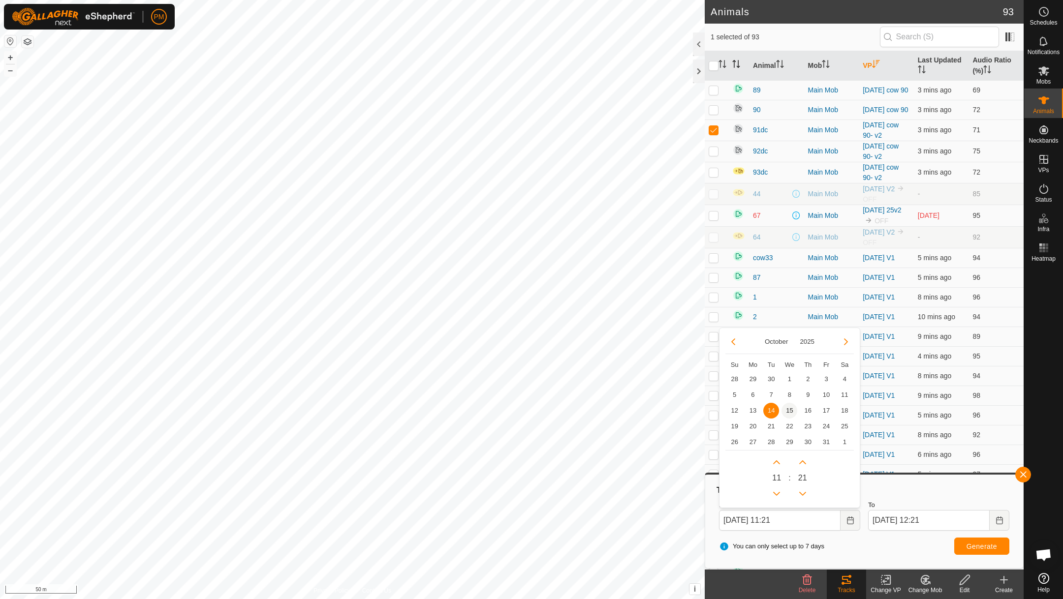
click at [787, 407] on span "15" at bounding box center [790, 411] width 16 height 16
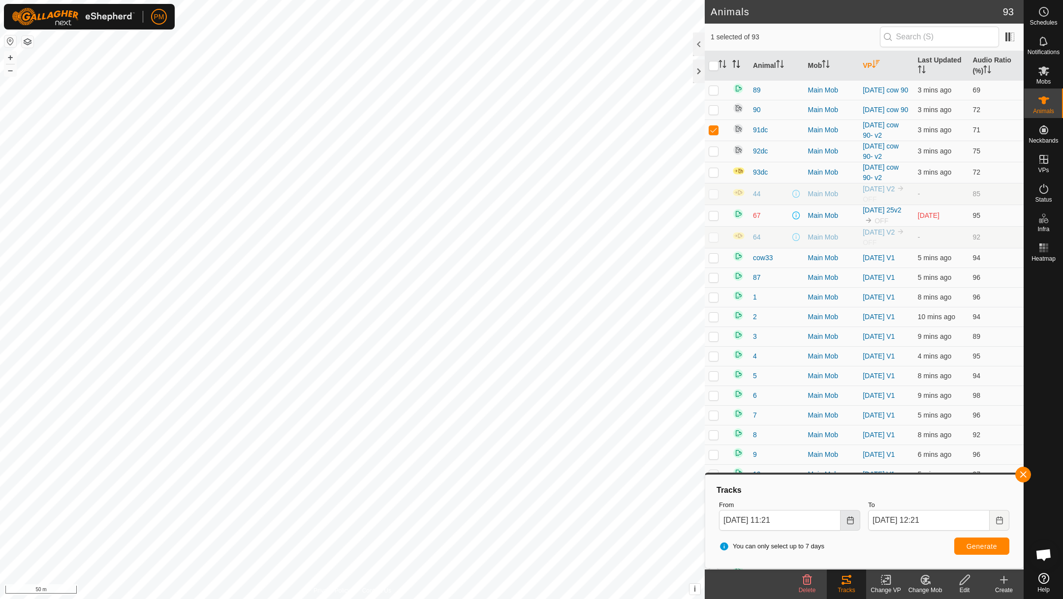
click at [848, 520] on icon "Choose Date" at bounding box center [850, 521] width 8 height 8
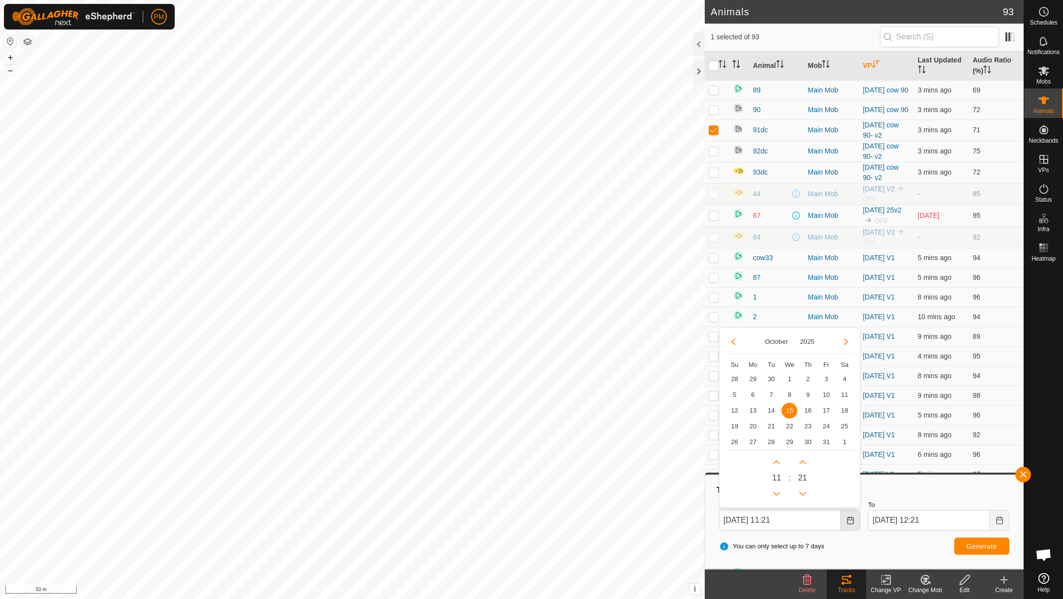
click at [851, 517] on icon "Choose Date" at bounding box center [850, 521] width 6 height 8
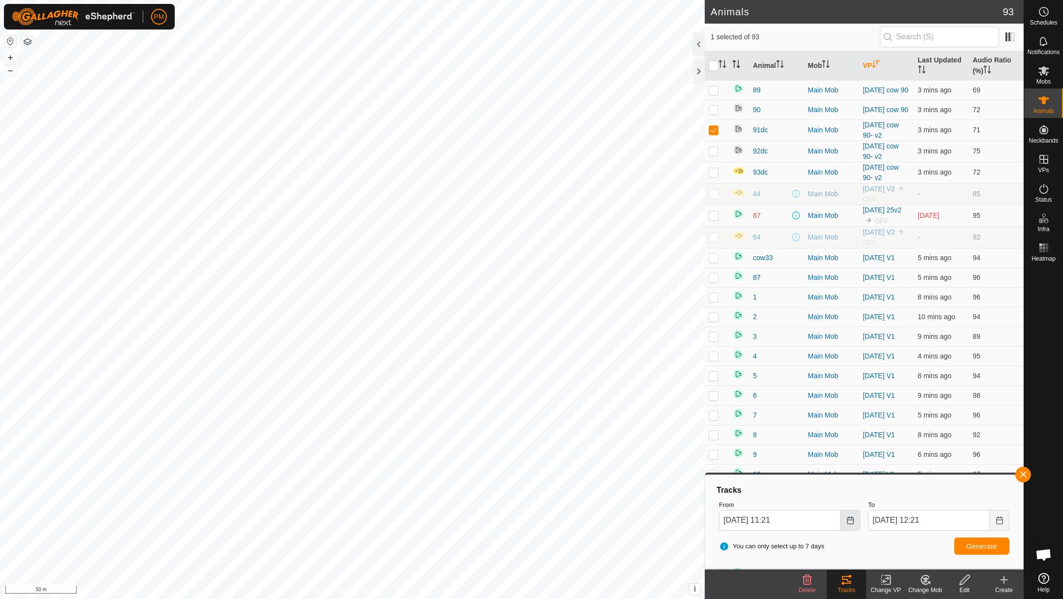
click at [851, 517] on icon "Choose Date" at bounding box center [850, 521] width 6 height 8
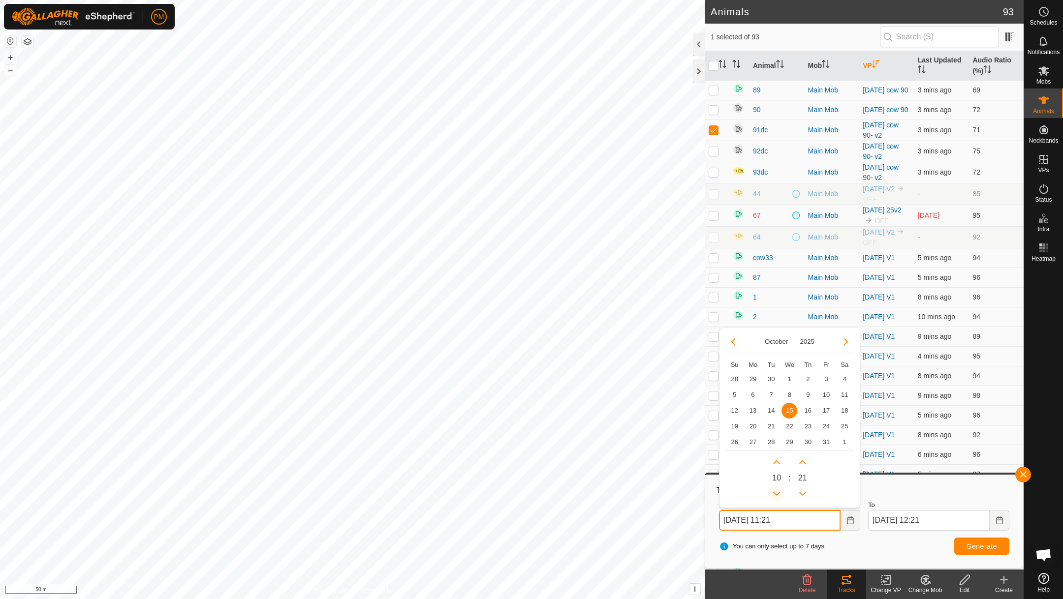
click at [779, 496] on button "Previous Hour" at bounding box center [777, 494] width 16 height 16
type input "[DATE] 09:21"
click at [963, 546] on button "Generate" at bounding box center [981, 546] width 55 height 17
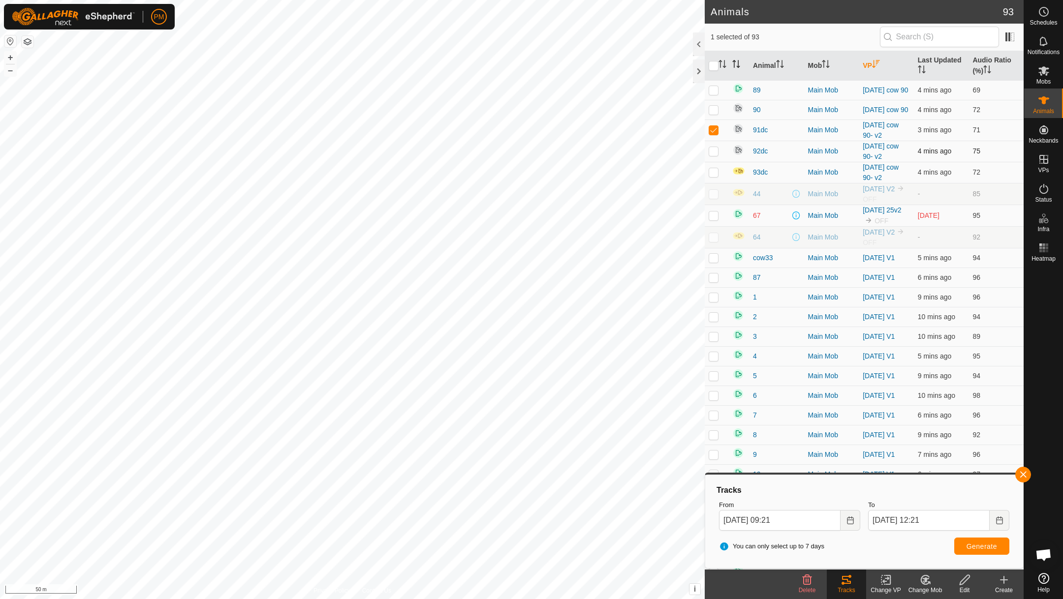
click at [716, 155] on p-checkbox at bounding box center [714, 151] width 10 height 8
checkbox input "true"
click at [717, 131] on p-checkbox at bounding box center [714, 130] width 10 height 8
checkbox input "false"
click at [970, 543] on span "Generate" at bounding box center [982, 547] width 31 height 8
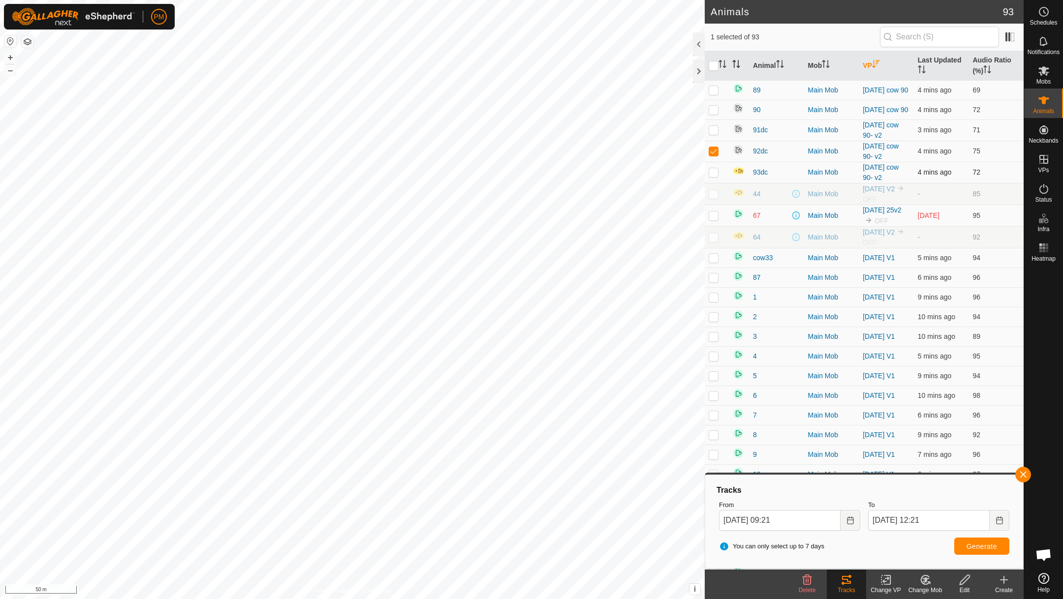
click at [714, 175] on p-checkbox at bounding box center [714, 172] width 10 height 8
checkbox input "true"
click at [716, 151] on p-checkbox at bounding box center [714, 151] width 10 height 8
checkbox input "false"
click at [973, 543] on span "Generate" at bounding box center [982, 547] width 31 height 8
